Goal: Task Accomplishment & Management: Manage account settings

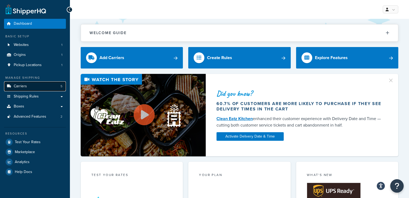
click at [38, 85] on link "Carriers 5" at bounding box center [35, 86] width 62 height 10
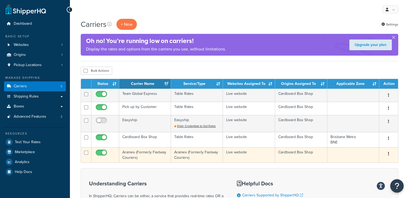
click at [141, 150] on td "Aramex (Formerly Fastway Couriers)" at bounding box center [145, 154] width 52 height 15
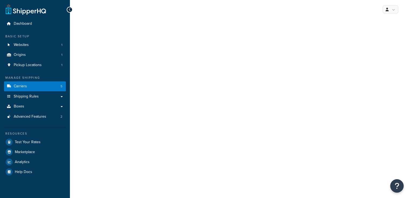
select select "fastwayv2"
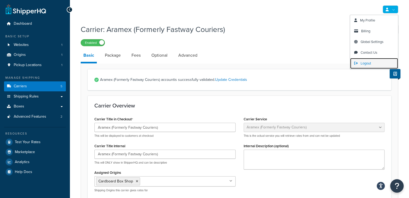
click at [364, 63] on span "Logout" at bounding box center [366, 63] width 10 height 5
